Goal: Check status: Check status

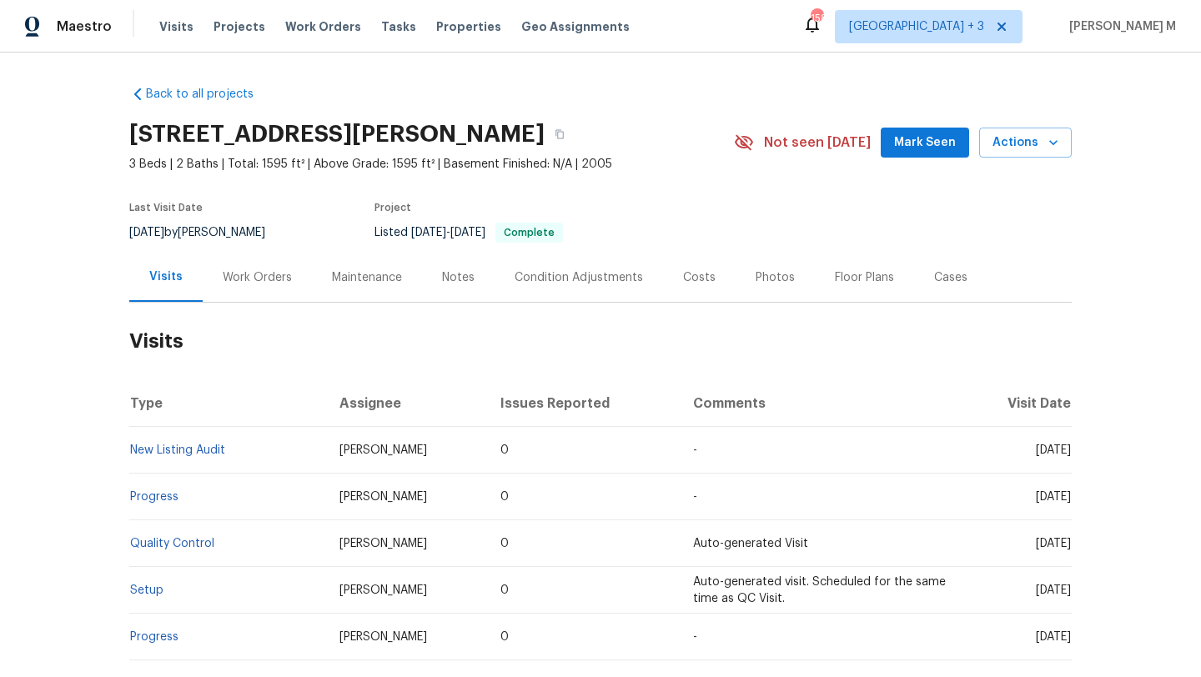
click at [231, 289] on div "Work Orders" at bounding box center [257, 277] width 109 height 49
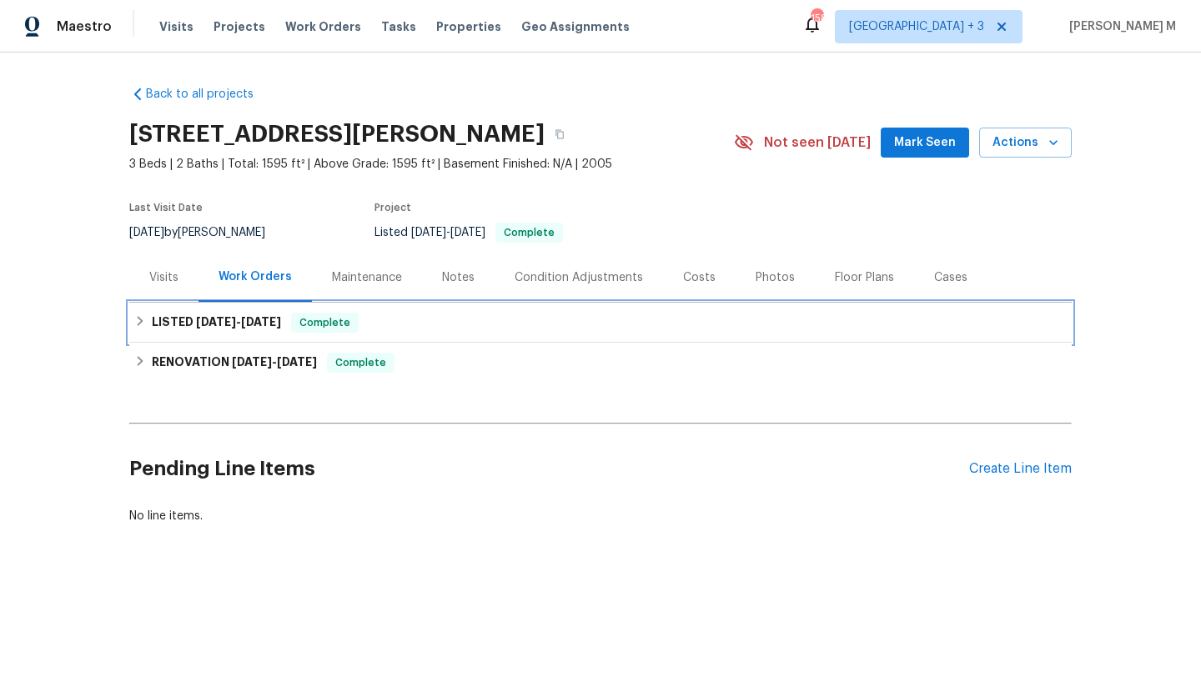
click at [273, 327] on span "[DATE]" at bounding box center [261, 322] width 40 height 12
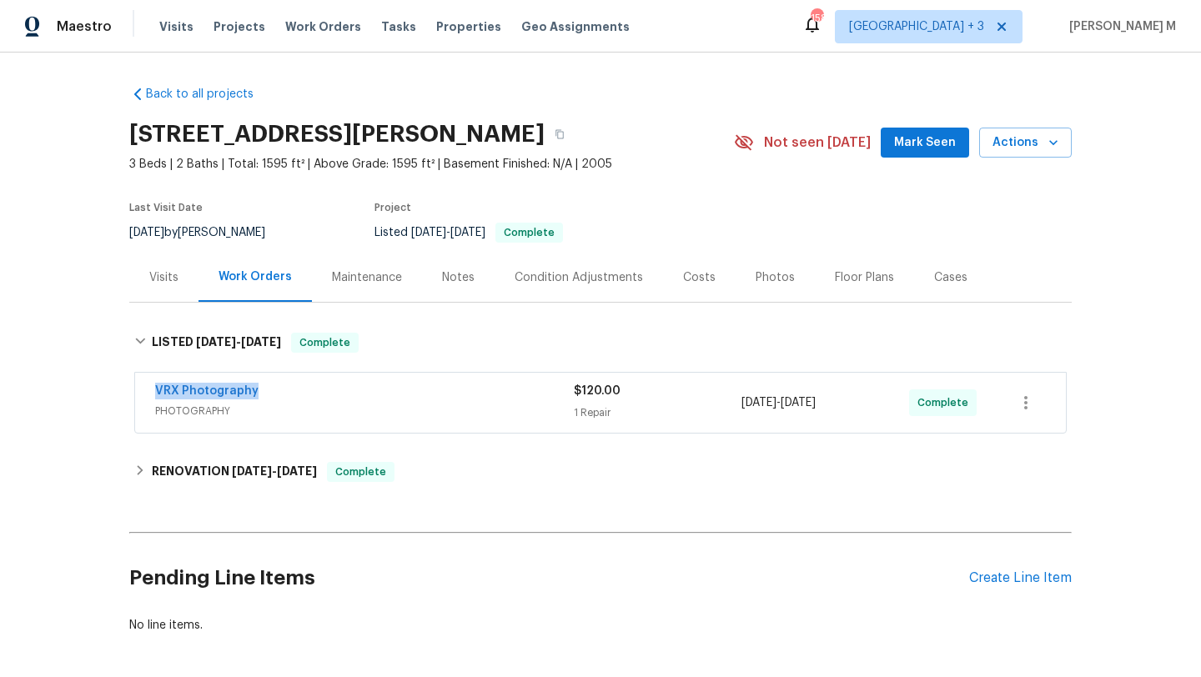
drag, startPoint x: 137, startPoint y: 387, endPoint x: 282, endPoint y: 387, distance: 145.1
click at [282, 387] on div "VRX Photography PHOTOGRAPHY $120.00 1 Repair [DATE] - [DATE] Complete" at bounding box center [600, 403] width 931 height 60
copy link "VRX Photography"
copy span "[DATE] - [DATE]"
drag, startPoint x: 736, startPoint y: 402, endPoint x: 853, endPoint y: 402, distance: 116.7
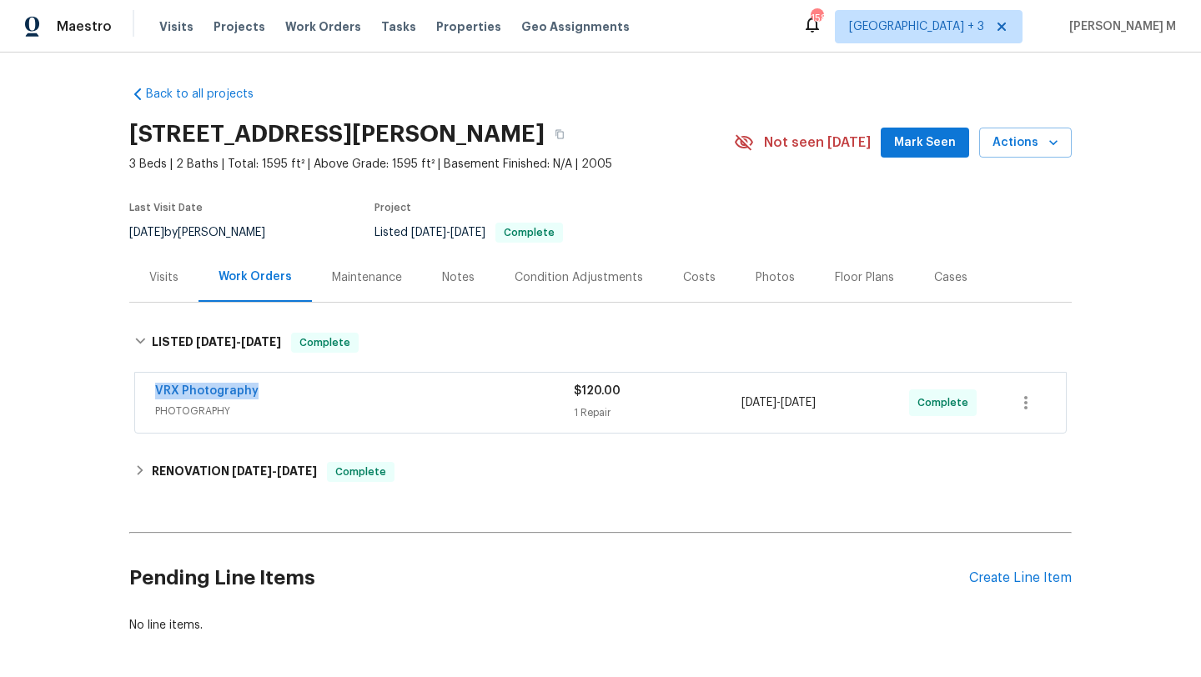
click at [816, 402] on span "[DATE] - [DATE]" at bounding box center [778, 402] width 74 height 17
